Goal: Information Seeking & Learning: Learn about a topic

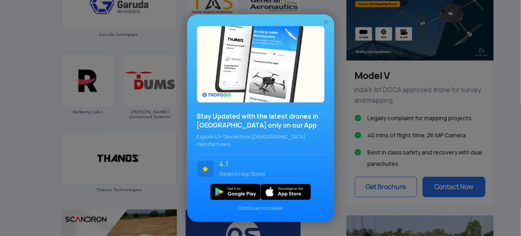
scroll to position [538, 0]
click at [327, 20] on div "Stay Updated with the latest drones in [GEOGRAPHIC_DATA] only on our App Explor…" at bounding box center [260, 118] width 147 height 208
click at [325, 25] on img at bounding box center [326, 22] width 8 height 8
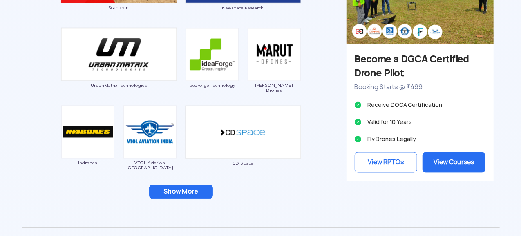
scroll to position [799, 0]
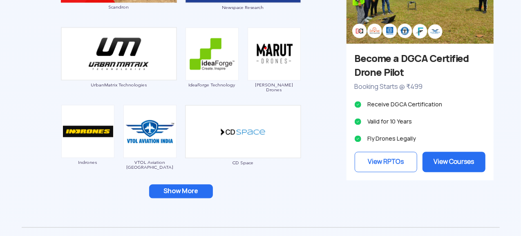
click at [189, 189] on button "Show More" at bounding box center [181, 192] width 64 height 14
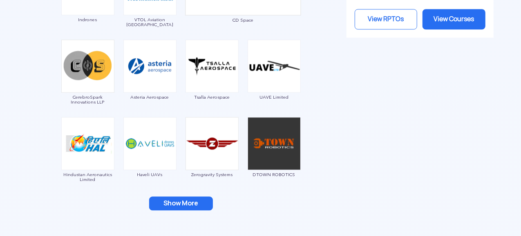
scroll to position [942, 0]
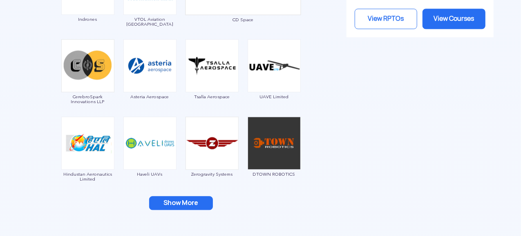
click at [183, 203] on button "Show More" at bounding box center [181, 203] width 64 height 14
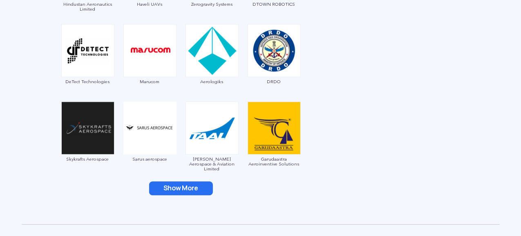
scroll to position [1113, 0]
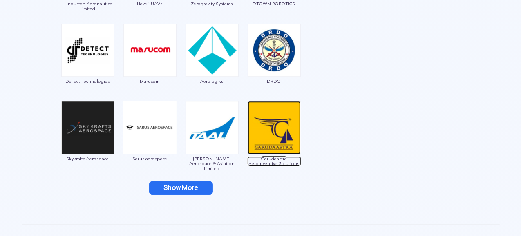
click at [267, 145] on img at bounding box center [273, 127] width 53 height 53
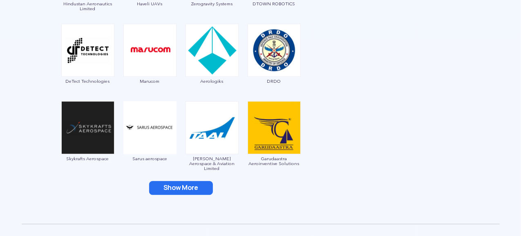
click at [194, 188] on button "Show More" at bounding box center [181, 188] width 64 height 14
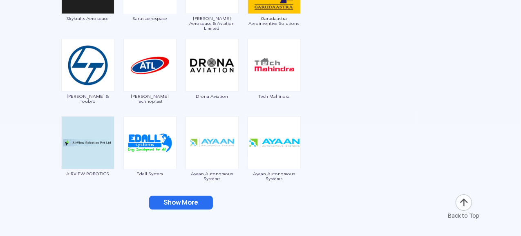
scroll to position [1257, 0]
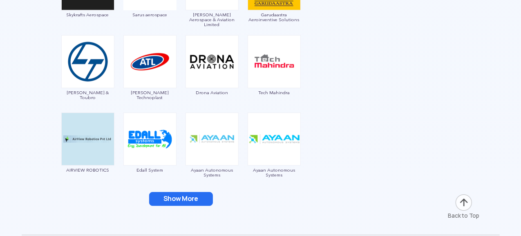
click at [192, 195] on button "Show More" at bounding box center [181, 199] width 64 height 14
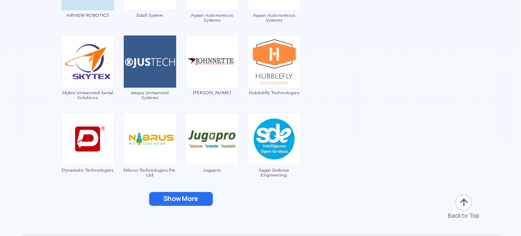
scroll to position [1413, 0]
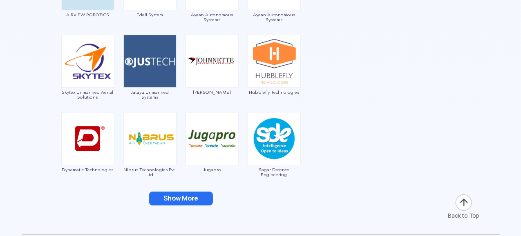
click at [192, 195] on button "Show More" at bounding box center [181, 199] width 64 height 14
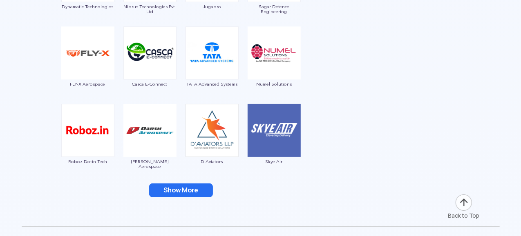
scroll to position [1576, 0]
click at [191, 187] on button "Show More" at bounding box center [181, 190] width 64 height 14
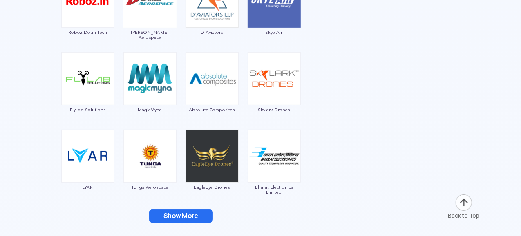
scroll to position [1706, 0]
click at [191, 211] on button "Show More" at bounding box center [181, 216] width 64 height 14
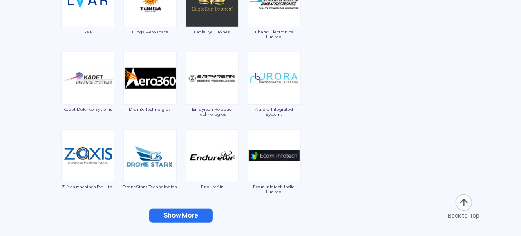
scroll to position [1861, 0]
click at [191, 211] on button "Show More" at bounding box center [181, 216] width 64 height 14
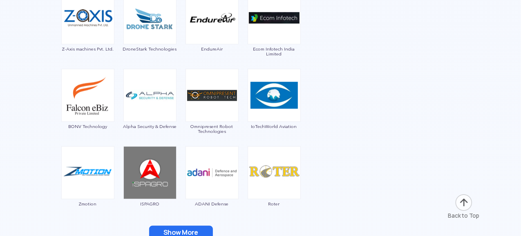
scroll to position [1999, 0]
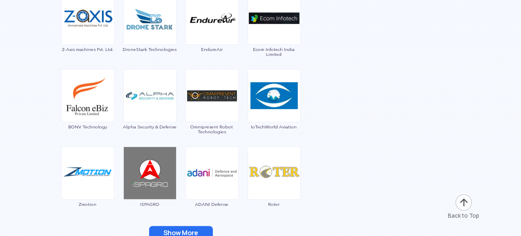
click at [189, 229] on button "Show More" at bounding box center [181, 234] width 64 height 14
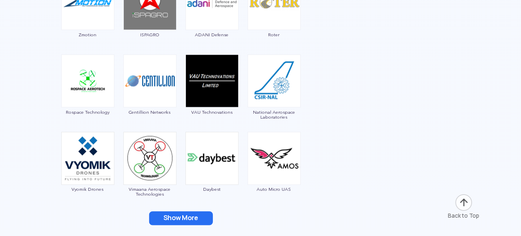
scroll to position [2169, 0]
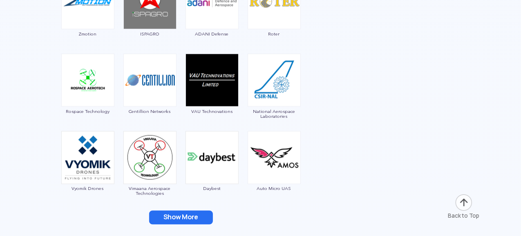
click at [189, 212] on button "Show More" at bounding box center [181, 218] width 64 height 14
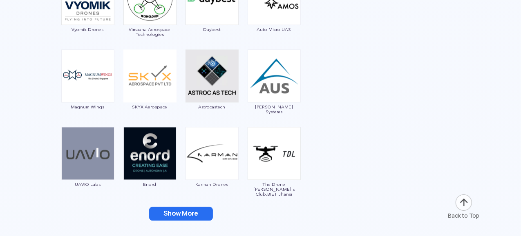
scroll to position [2328, 0]
click at [189, 212] on button "Show More" at bounding box center [181, 215] width 64 height 14
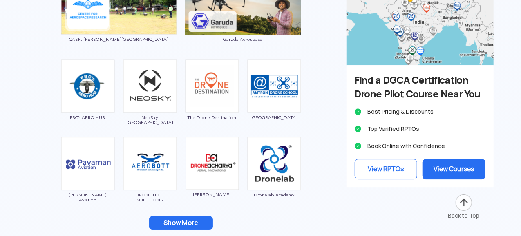
scroll to position [2784, 0]
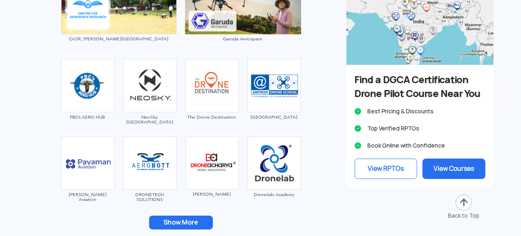
click at [181, 219] on button "Show More" at bounding box center [181, 223] width 64 height 14
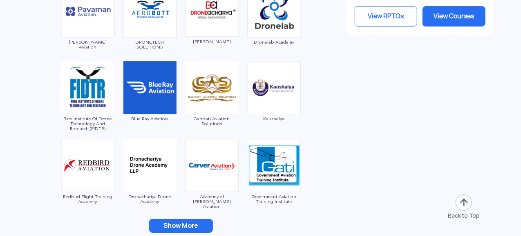
scroll to position [2936, 0]
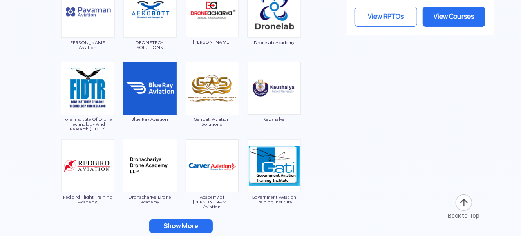
click at [181, 220] on button "Show More" at bounding box center [181, 227] width 64 height 14
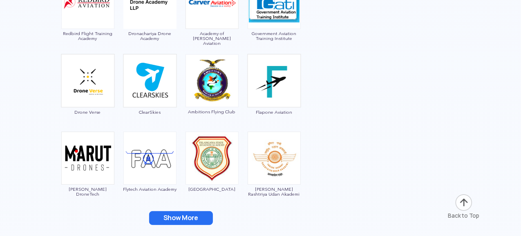
scroll to position [3101, 0]
click at [181, 219] on button "Show More" at bounding box center [181, 218] width 64 height 14
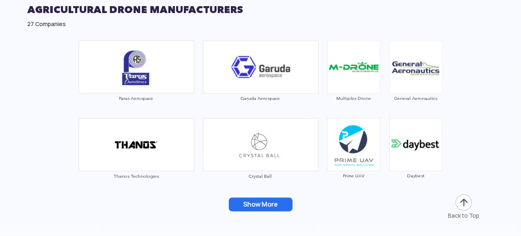
scroll to position [3501, 0]
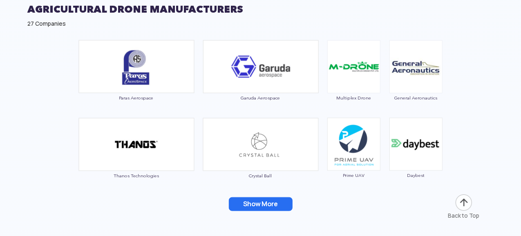
click at [253, 204] on button "Show More" at bounding box center [261, 205] width 64 height 14
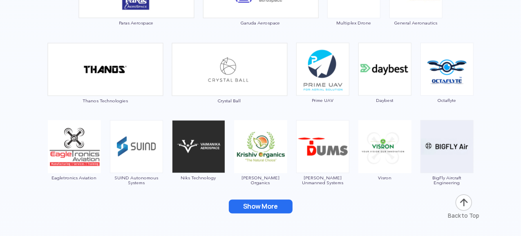
scroll to position [3577, 0]
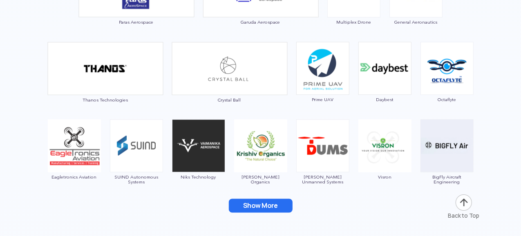
click at [268, 208] on button "Show More" at bounding box center [261, 206] width 64 height 14
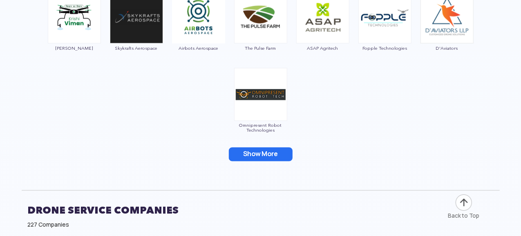
scroll to position [3784, 0]
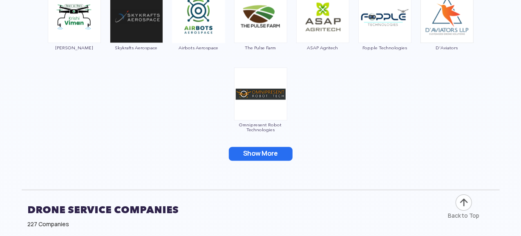
click at [264, 151] on button "Show More" at bounding box center [261, 154] width 64 height 14
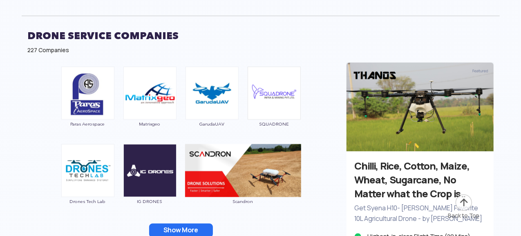
scroll to position [3938, 0]
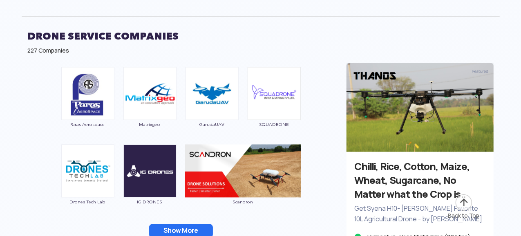
click at [194, 231] on button "Show More" at bounding box center [181, 231] width 64 height 14
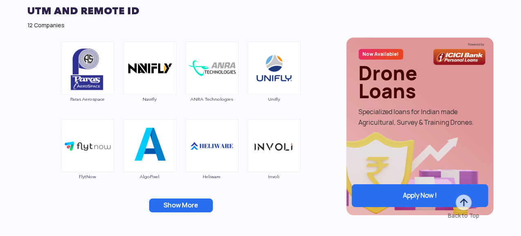
scroll to position [4369, 0]
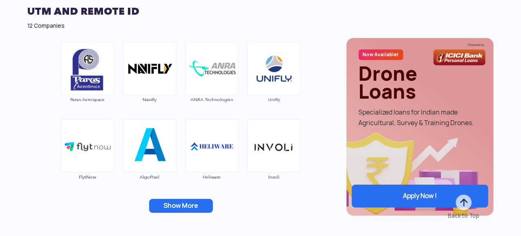
click at [193, 203] on button "Show More" at bounding box center [181, 206] width 64 height 14
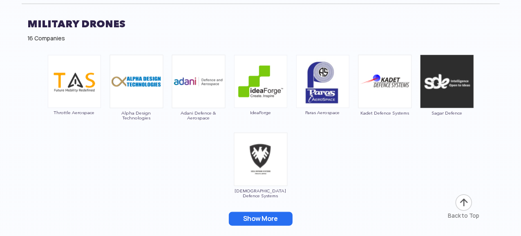
scroll to position [5019, 0]
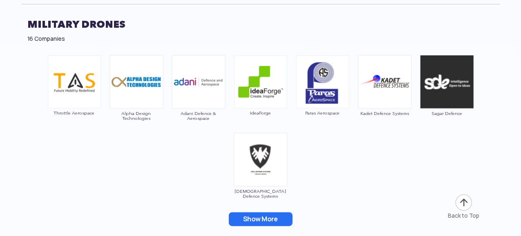
click at [238, 213] on button "Show More" at bounding box center [261, 220] width 64 height 14
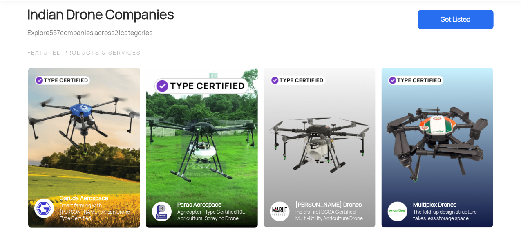
scroll to position [0, 0]
